Goal: Use online tool/utility: Use online tool/utility

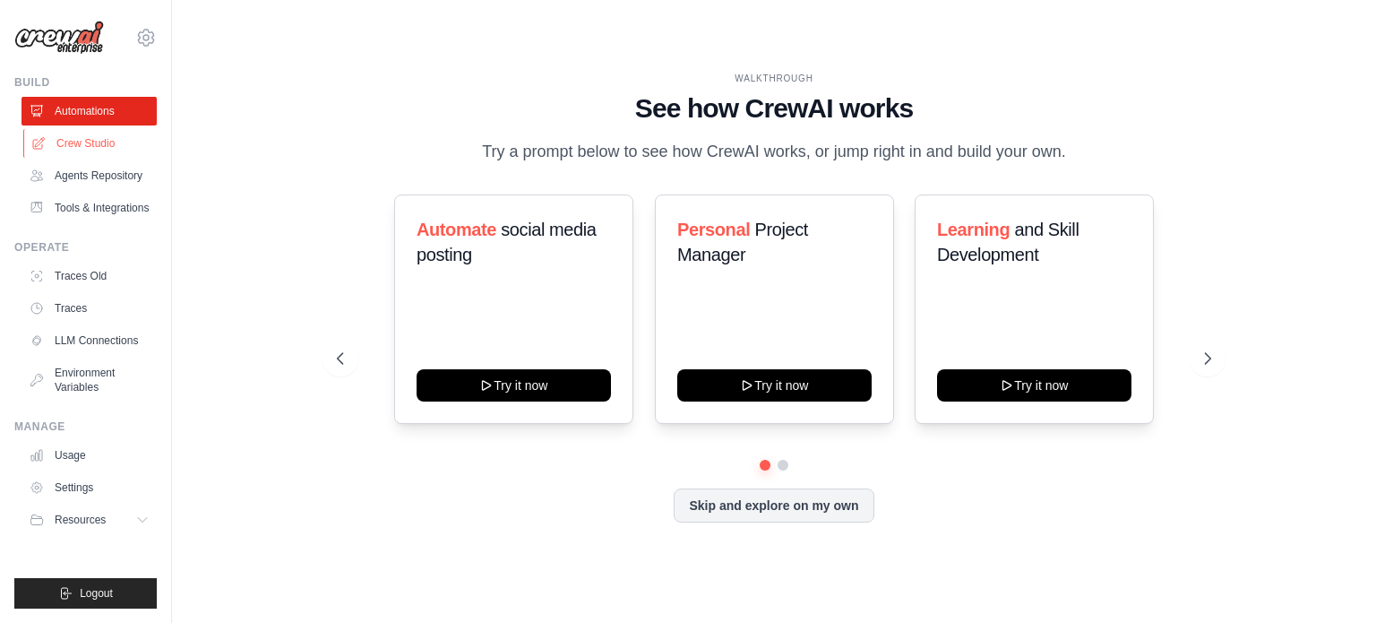
click at [107, 151] on link "Crew Studio" at bounding box center [90, 143] width 135 height 29
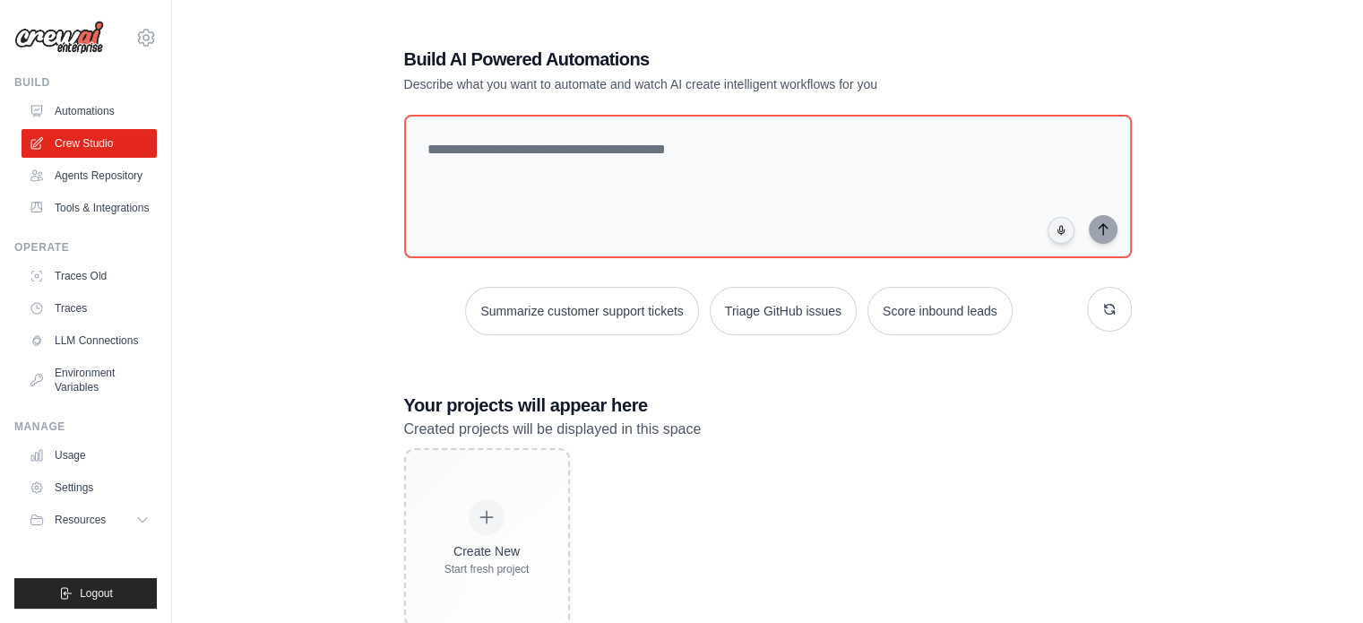
click at [72, 43] on img at bounding box center [59, 38] width 90 height 34
click at [117, 116] on link "Automations" at bounding box center [90, 111] width 135 height 29
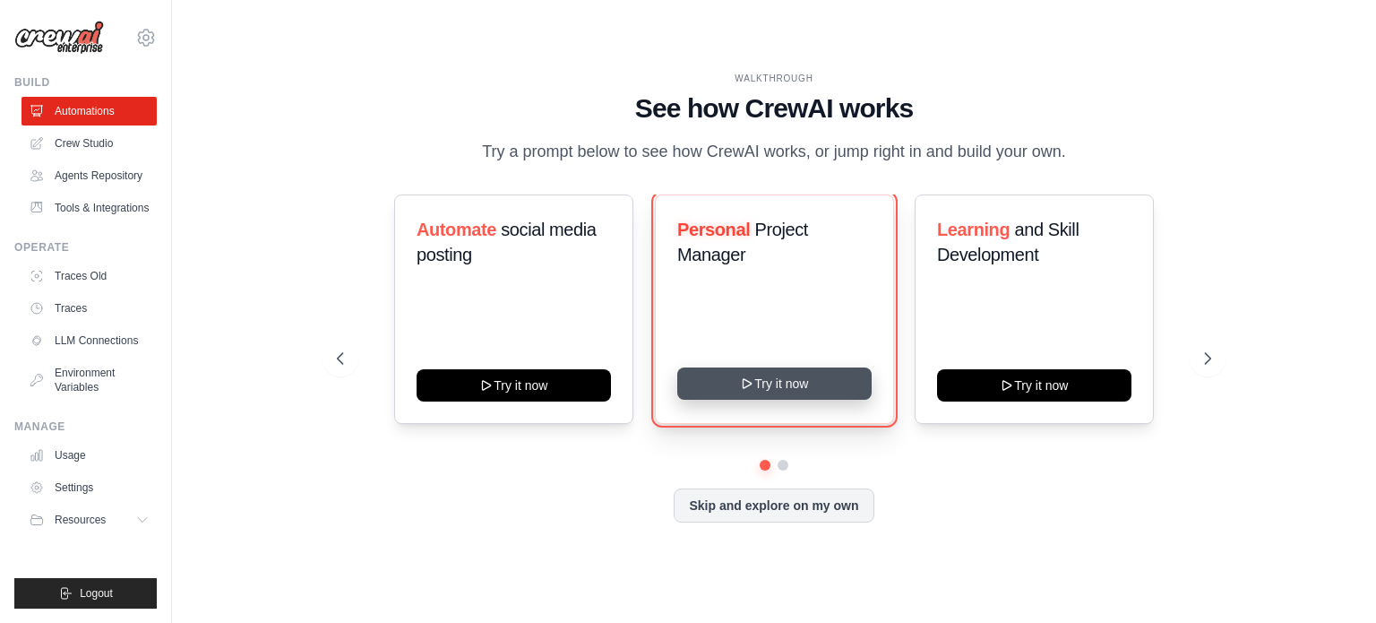
click at [737, 375] on button "Try it now" at bounding box center [774, 383] width 194 height 32
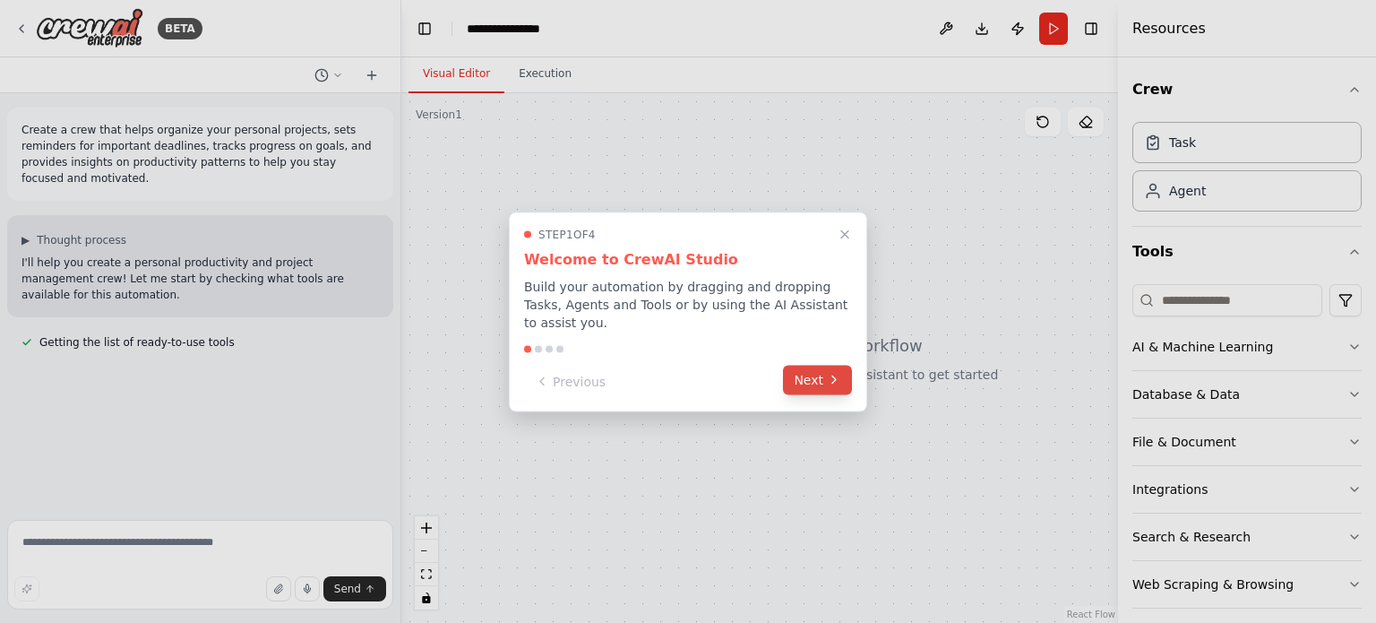
click at [822, 378] on button "Next" at bounding box center [817, 380] width 69 height 30
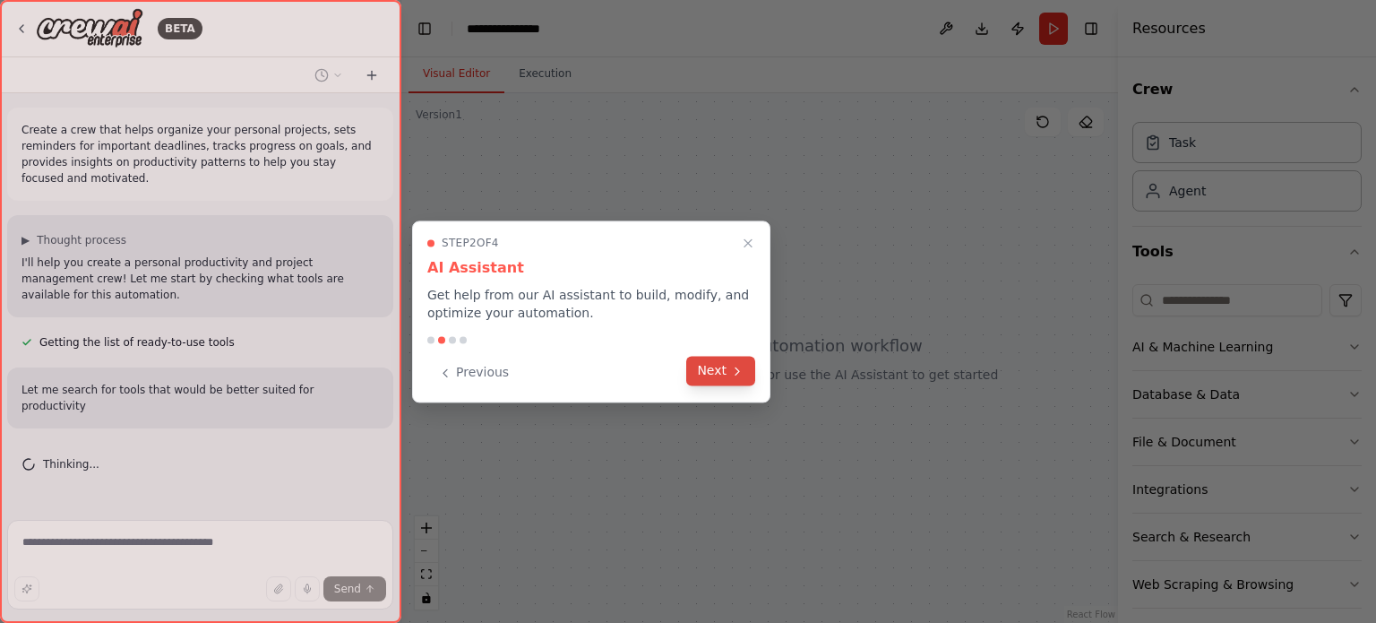
scroll to position [20, 0]
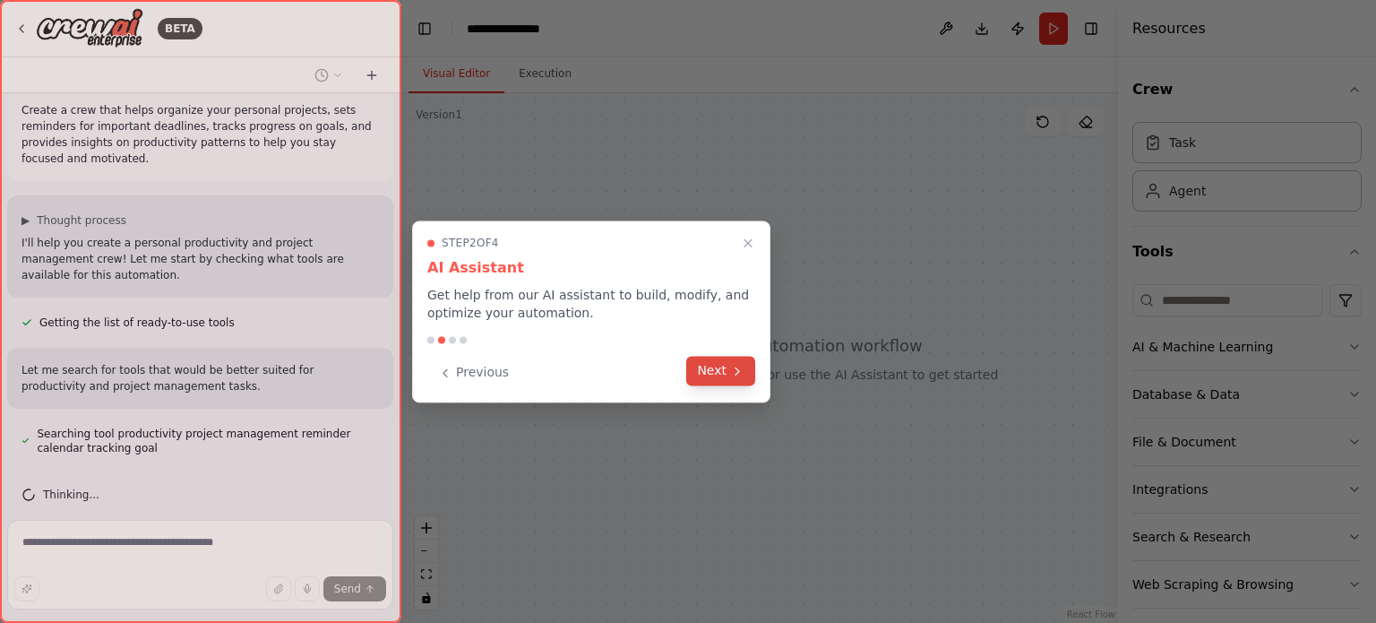
click at [718, 378] on button "Next" at bounding box center [720, 371] width 69 height 30
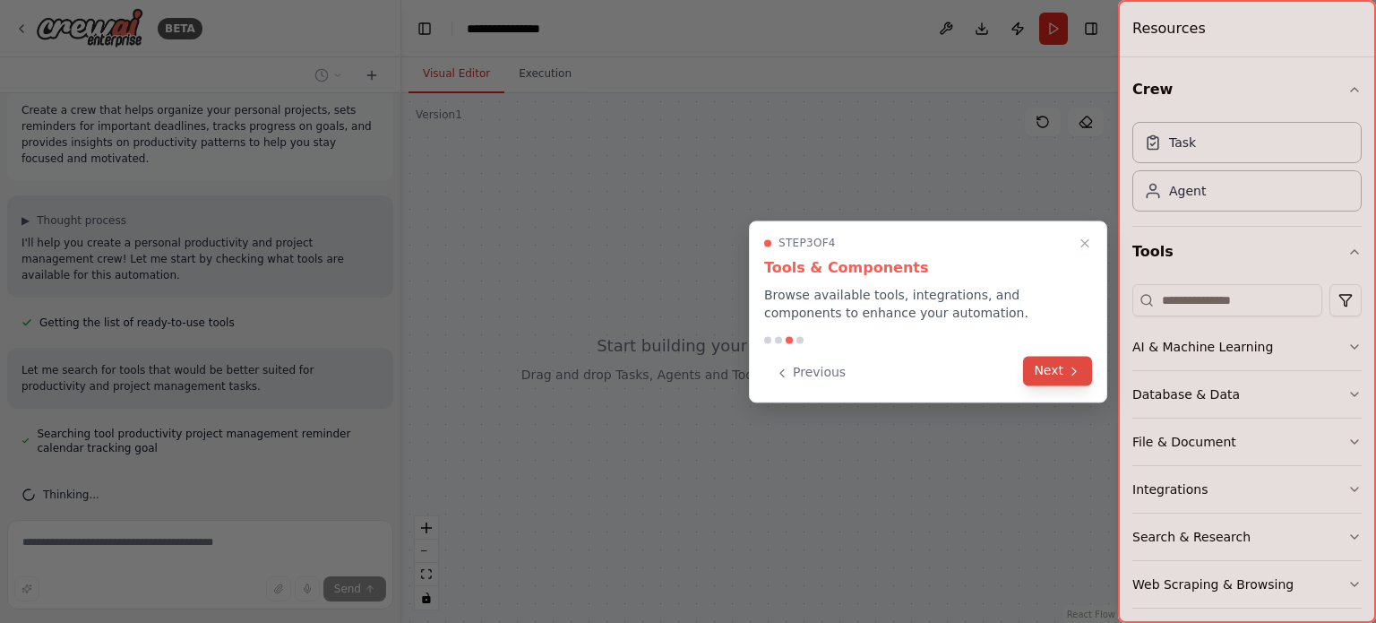
scroll to position [56, 0]
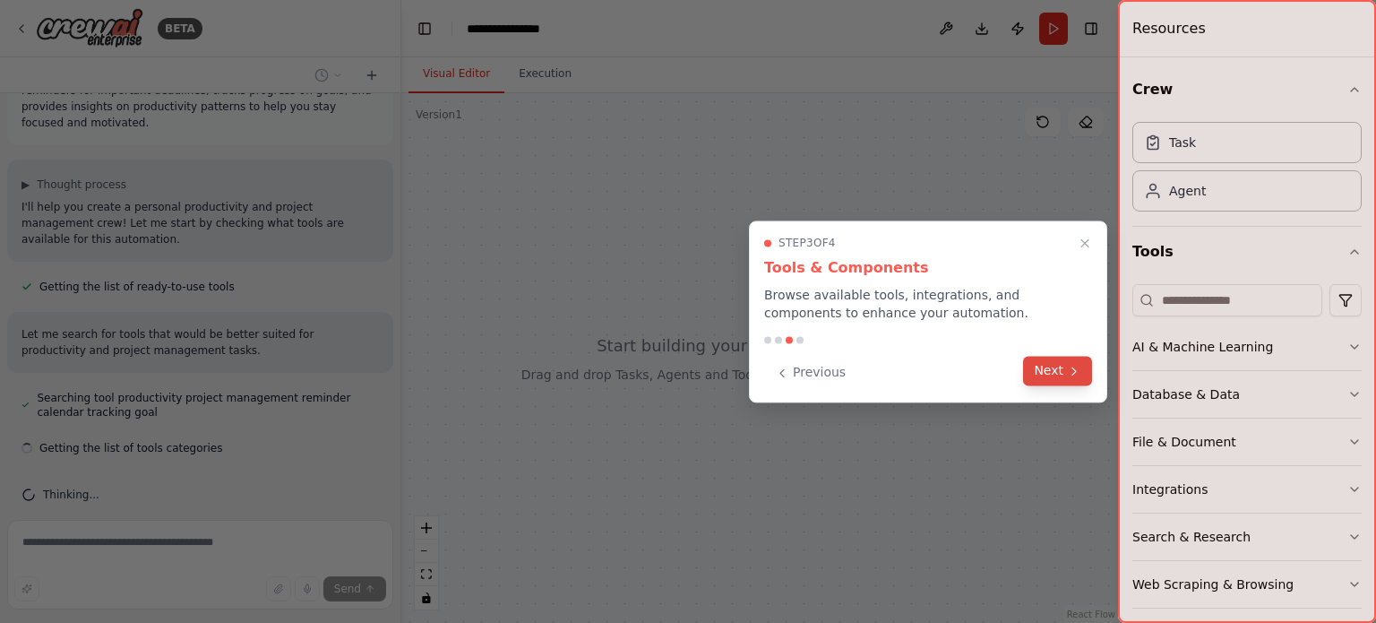
click at [1046, 374] on button "Next" at bounding box center [1057, 371] width 69 height 30
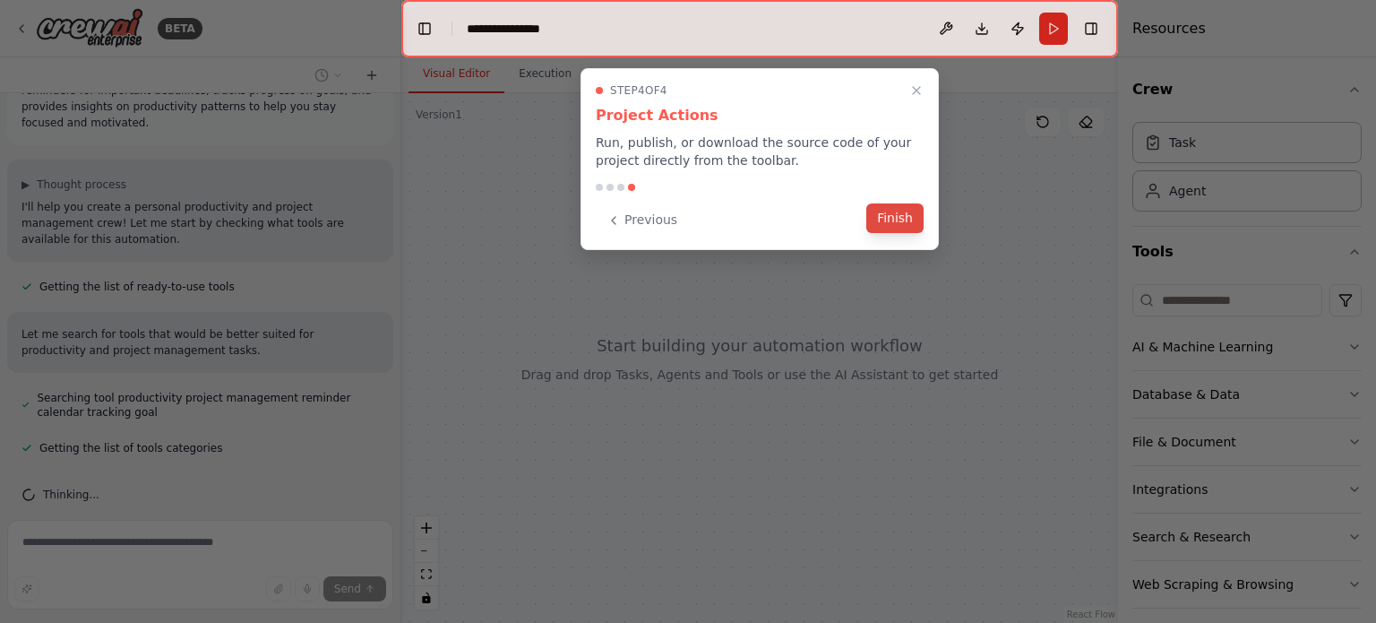
scroll to position [91, 0]
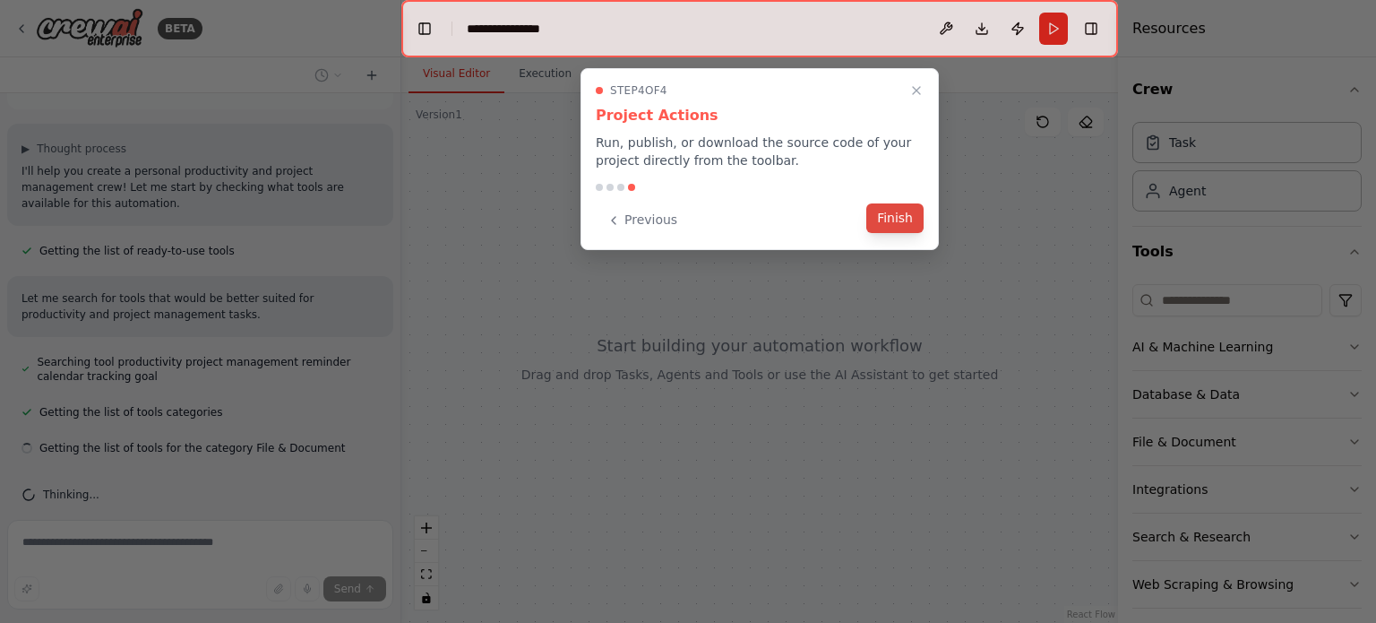
click at [885, 219] on button "Finish" at bounding box center [894, 218] width 57 height 30
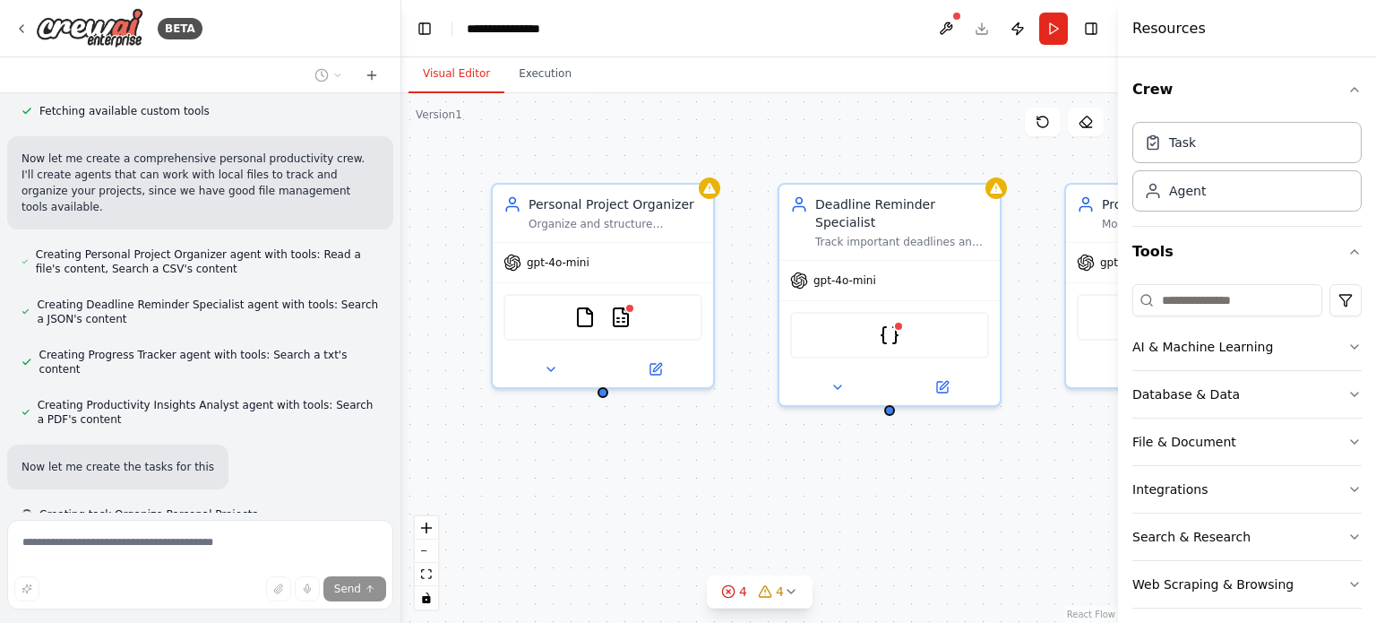
scroll to position [500, 0]
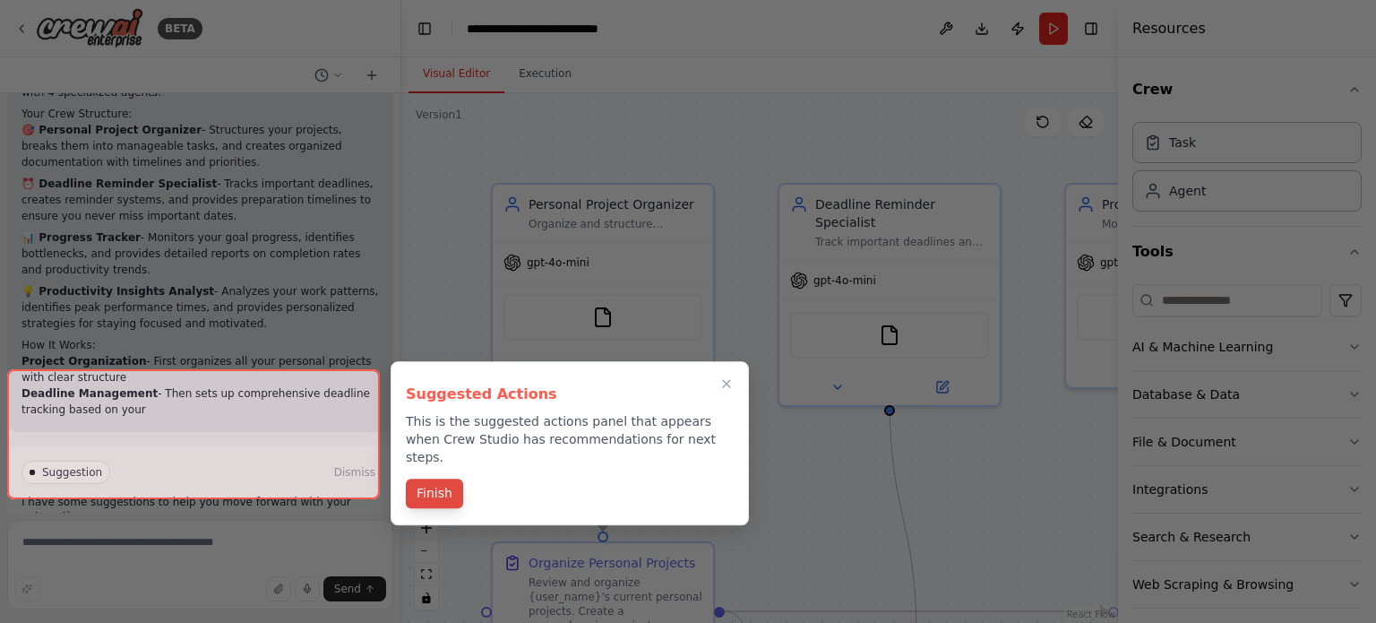
click at [423, 478] on button "Finish" at bounding box center [434, 493] width 57 height 30
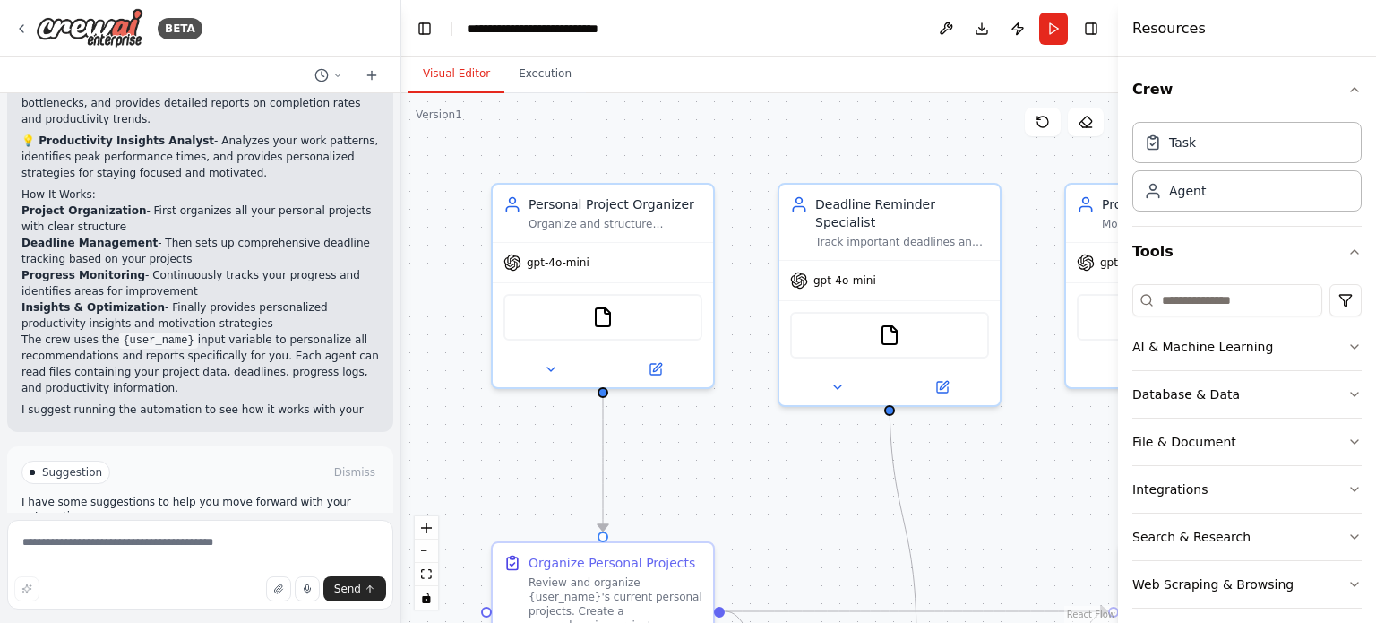
scroll to position [2096, 0]
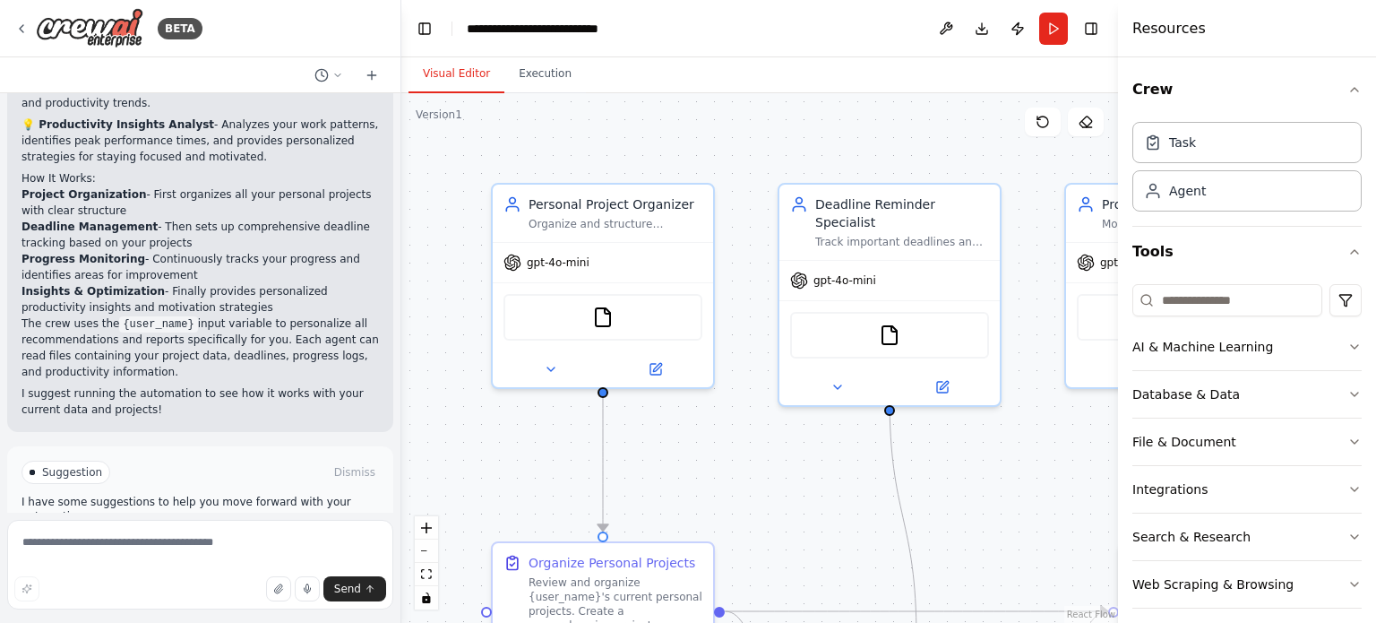
click at [315, 534] on button "Run Automation" at bounding box center [199, 548] width 357 height 29
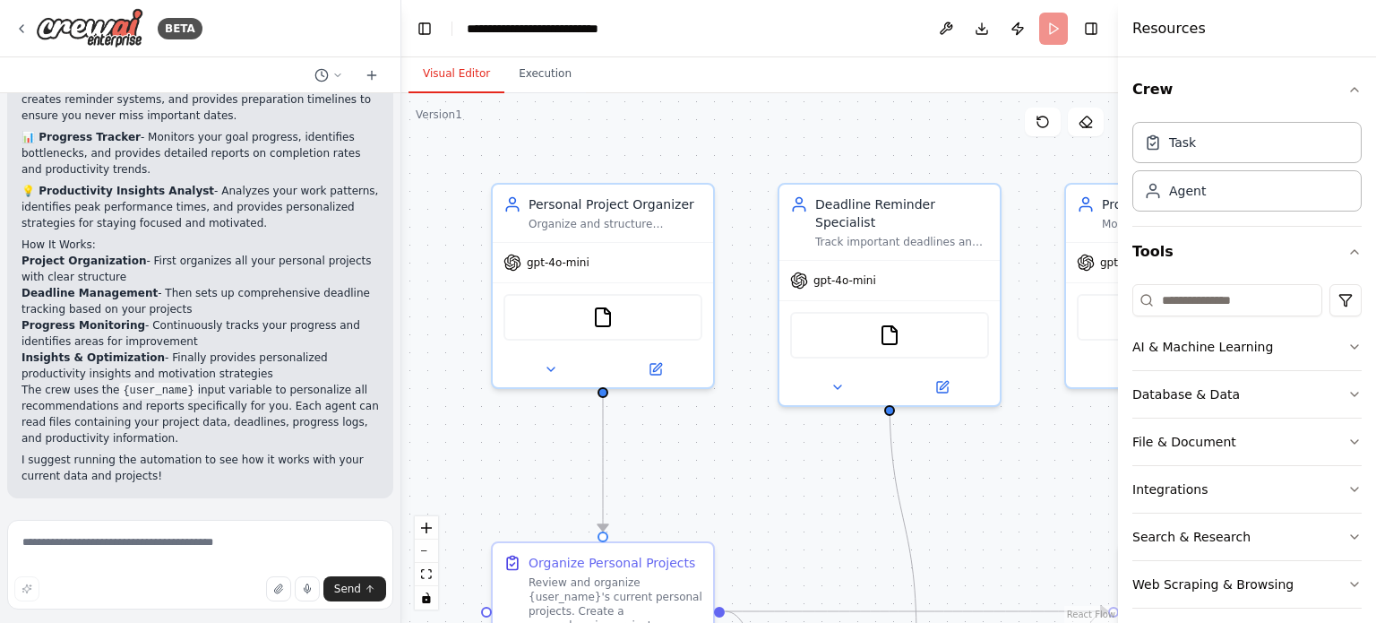
scroll to position [1951, 0]
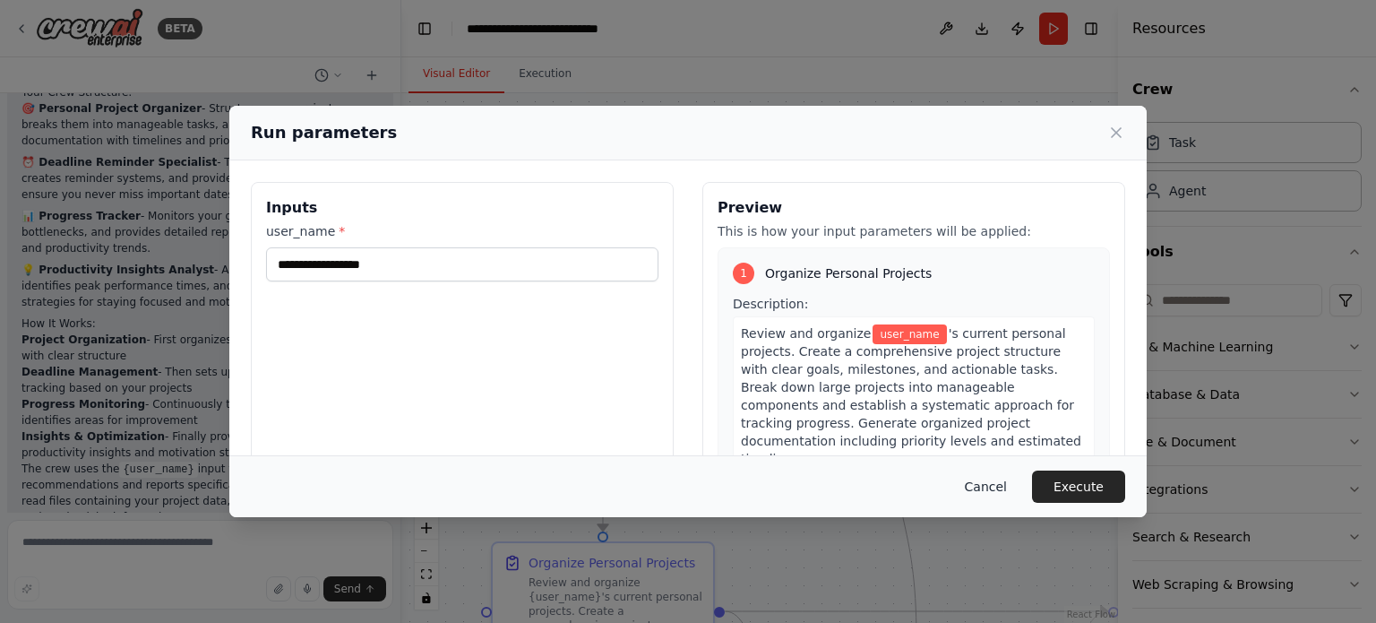
click at [1019, 479] on button "Cancel" at bounding box center [985, 486] width 71 height 32
